Goal: Information Seeking & Learning: Learn about a topic

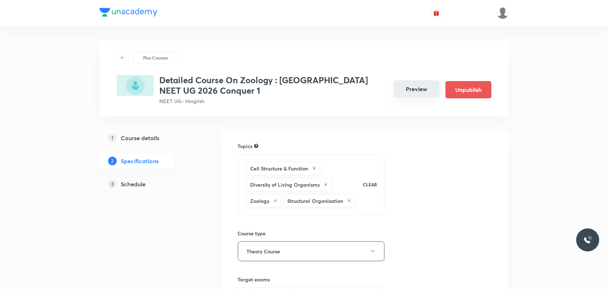
click at [407, 90] on button "Preview" at bounding box center [417, 88] width 46 height 17
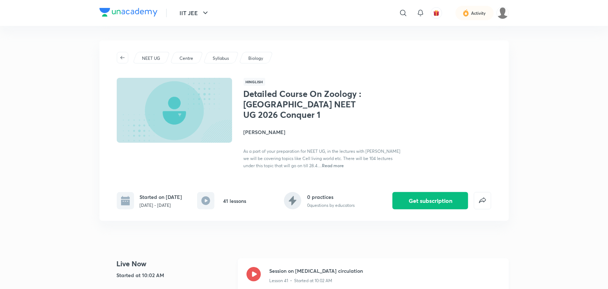
click at [251, 276] on icon at bounding box center [254, 274] width 14 height 14
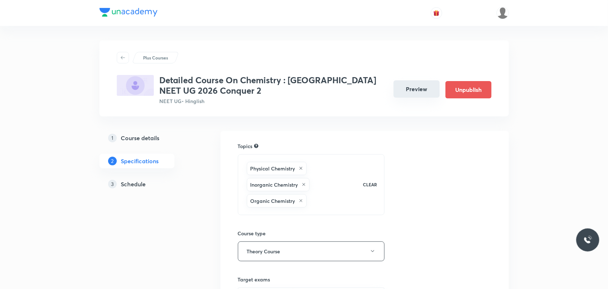
click at [425, 90] on button "Preview" at bounding box center [417, 88] width 46 height 17
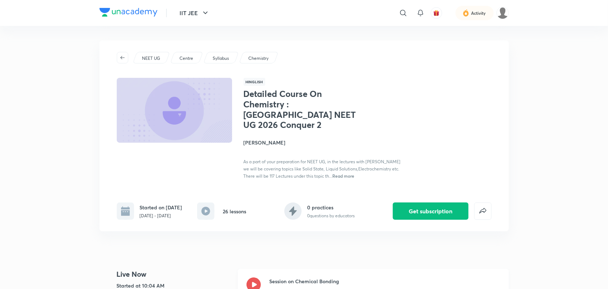
click at [254, 278] on icon at bounding box center [254, 285] width 14 height 14
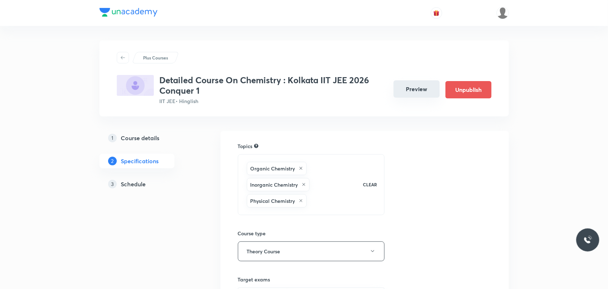
click at [418, 86] on button "Preview" at bounding box center [417, 88] width 46 height 17
click at [138, 186] on h5 "Schedule" at bounding box center [133, 184] width 25 height 9
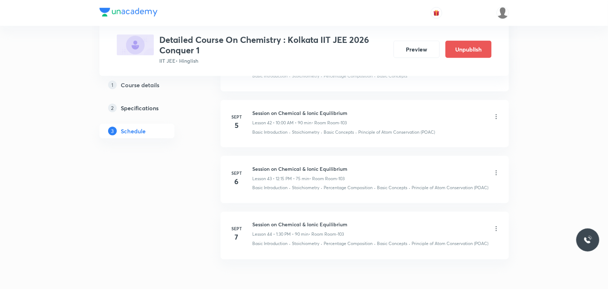
scroll to position [2810, 0]
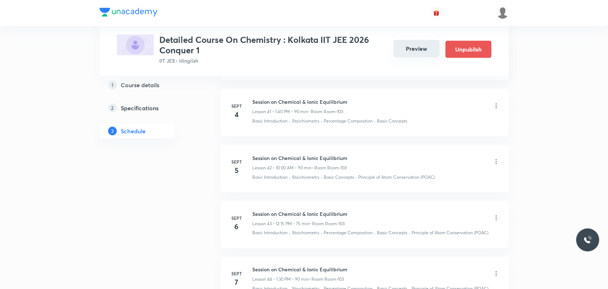
click at [413, 43] on button "Preview" at bounding box center [417, 48] width 46 height 17
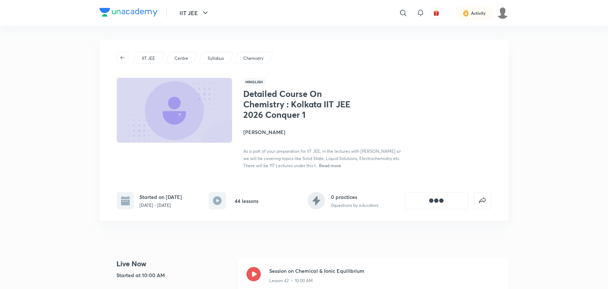
click at [257, 273] on icon at bounding box center [254, 274] width 14 height 14
